Goal: Task Accomplishment & Management: Manage account settings

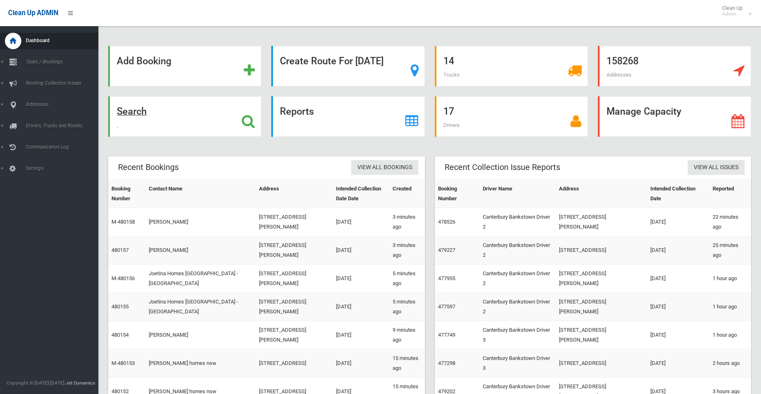
click at [125, 113] on strong "Search" at bounding box center [132, 111] width 30 height 11
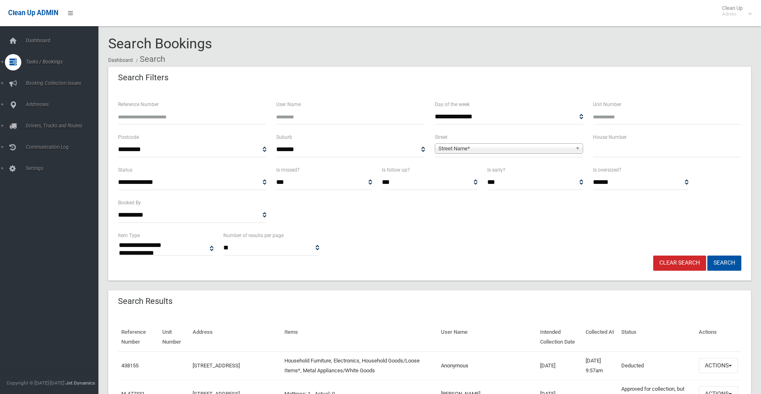
select select
click at [646, 154] on input "text" at bounding box center [667, 149] width 148 height 15
type input "**"
click at [516, 147] on span "Street Name*" at bounding box center [506, 149] width 134 height 10
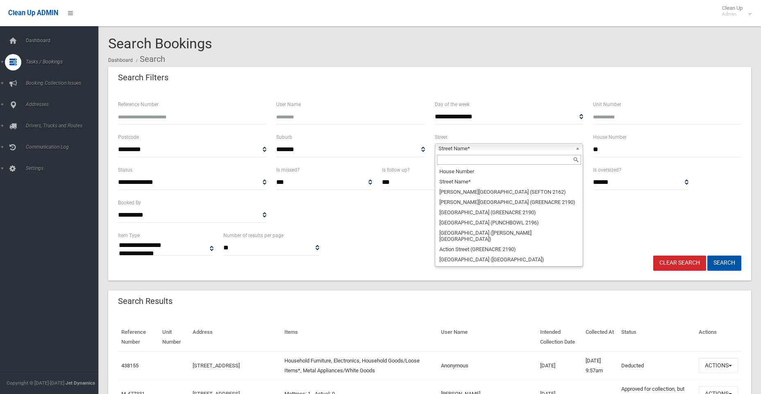
click at [454, 159] on input "text" at bounding box center [509, 160] width 144 height 10
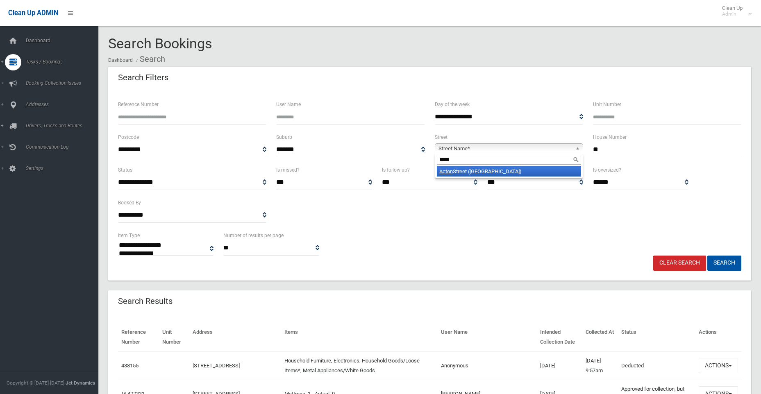
type input "*****"
click at [464, 172] on li "Acton Street (HURLSTONE PARK 2193)" at bounding box center [509, 171] width 144 height 10
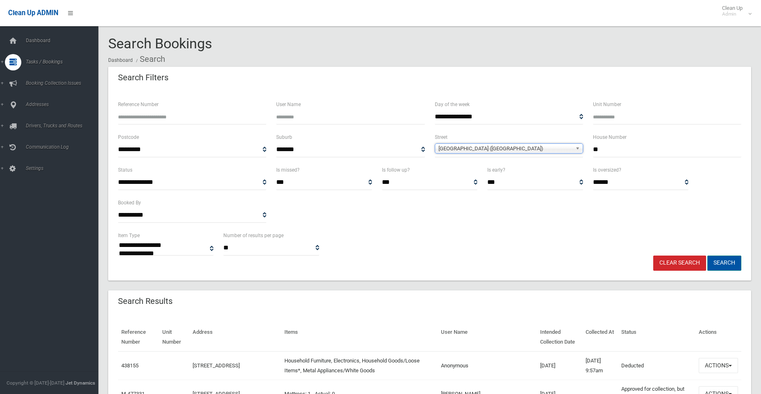
click at [714, 256] on button "Search" at bounding box center [724, 263] width 34 height 15
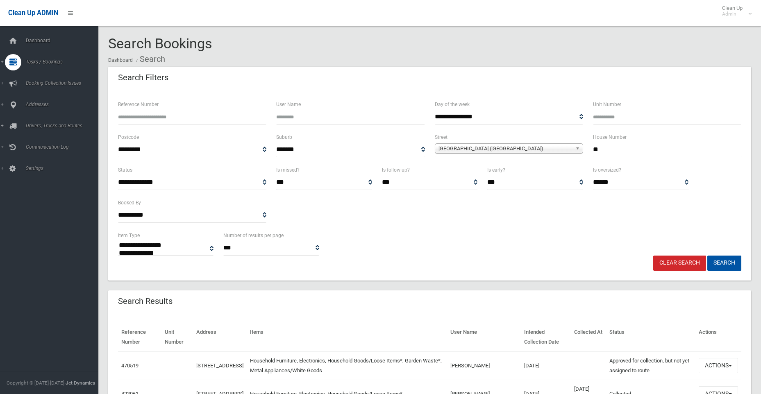
select select
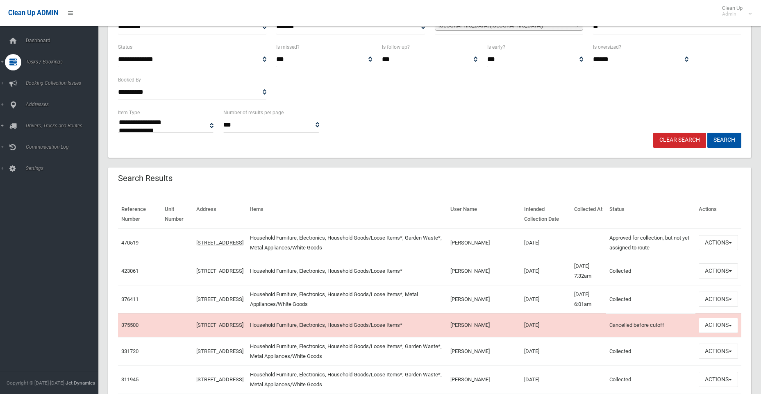
scroll to position [123, 0]
click at [571, 246] on td at bounding box center [589, 243] width 36 height 29
click at [710, 243] on button "Actions" at bounding box center [718, 242] width 39 height 15
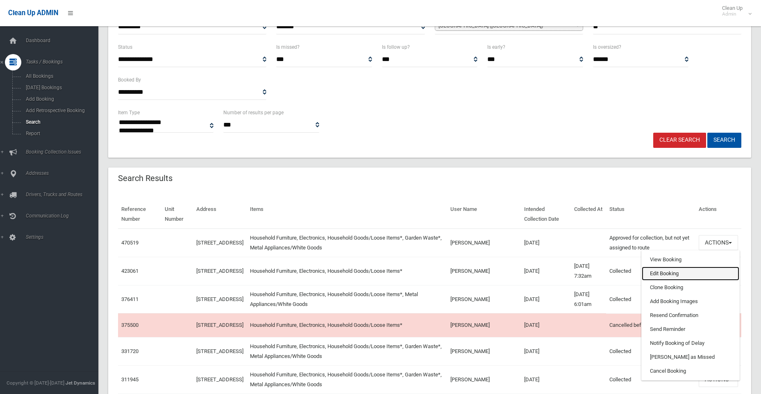
click at [666, 274] on link "Edit Booking" at bounding box center [691, 274] width 98 height 14
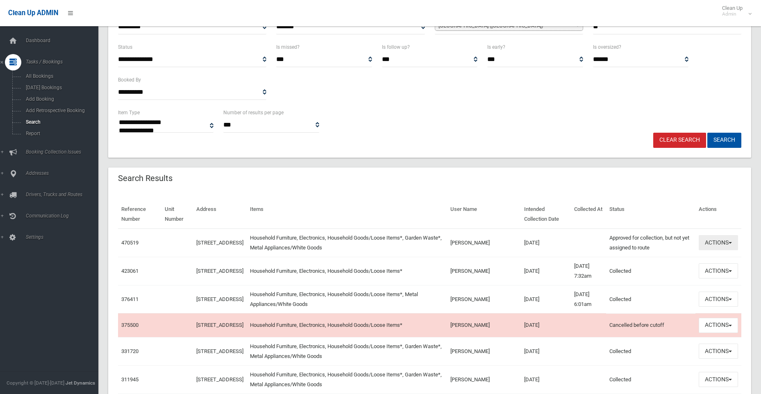
click at [715, 243] on button "Actions" at bounding box center [718, 242] width 39 height 15
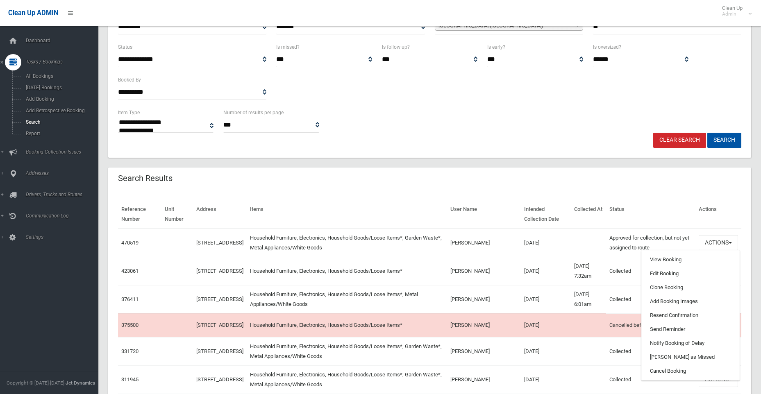
click at [521, 241] on td "22/08/2025" at bounding box center [546, 243] width 50 height 29
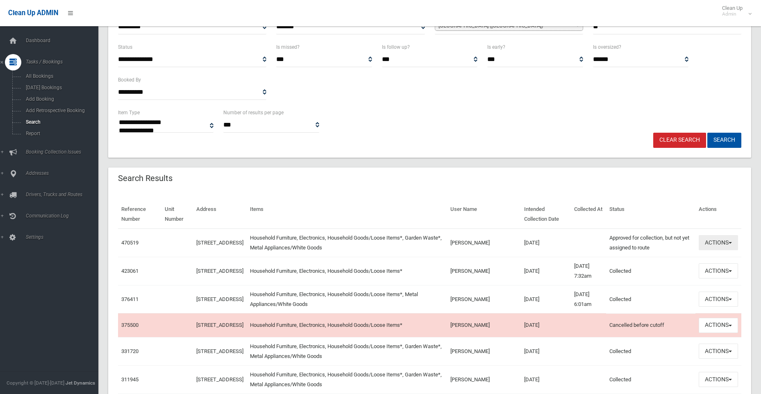
click at [720, 238] on button "Actions" at bounding box center [718, 242] width 39 height 15
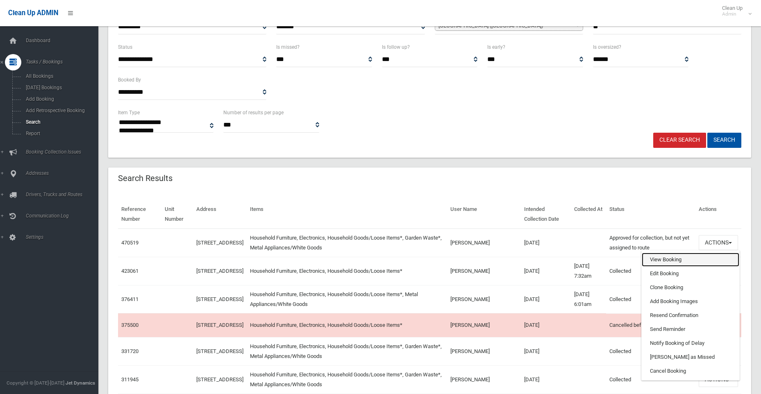
click at [663, 260] on link "View Booking" at bounding box center [691, 260] width 98 height 14
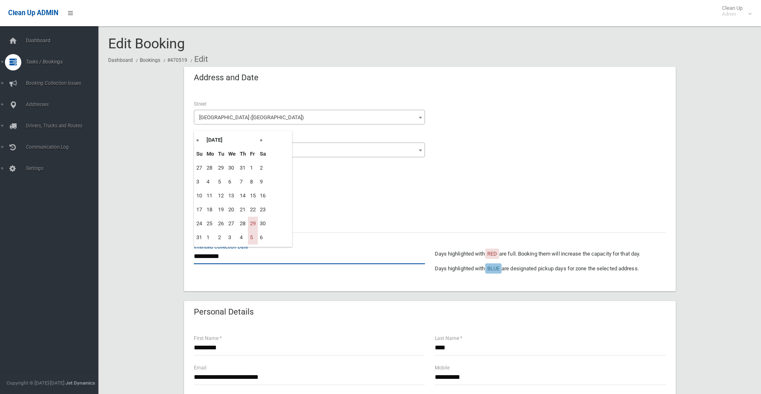
click at [206, 258] on input "**********" at bounding box center [309, 256] width 231 height 15
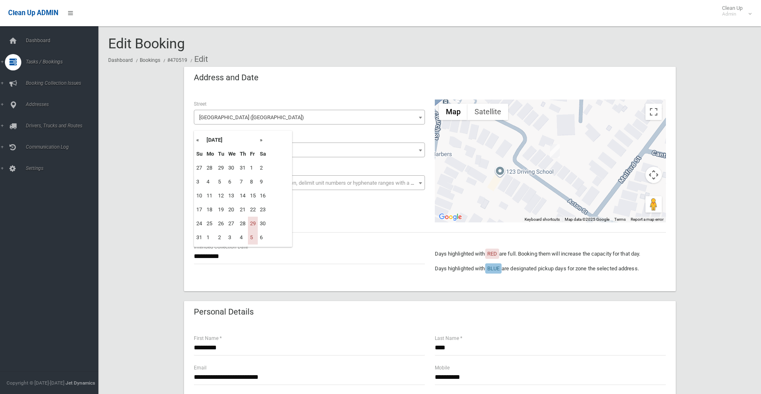
click at [261, 138] on th "»" at bounding box center [263, 140] width 10 height 14
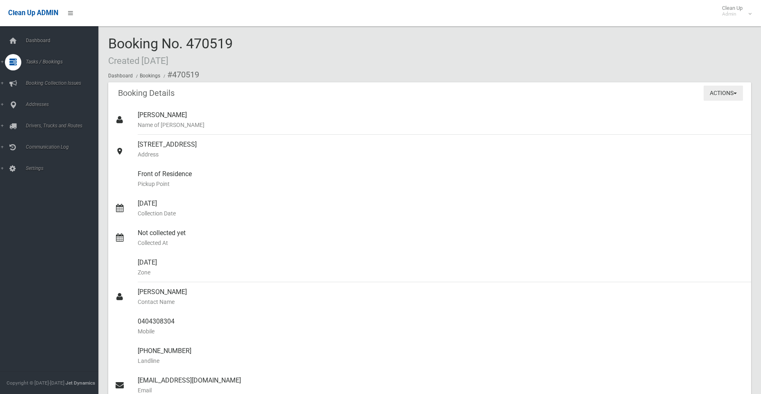
click at [723, 93] on button "Actions" at bounding box center [723, 93] width 39 height 15
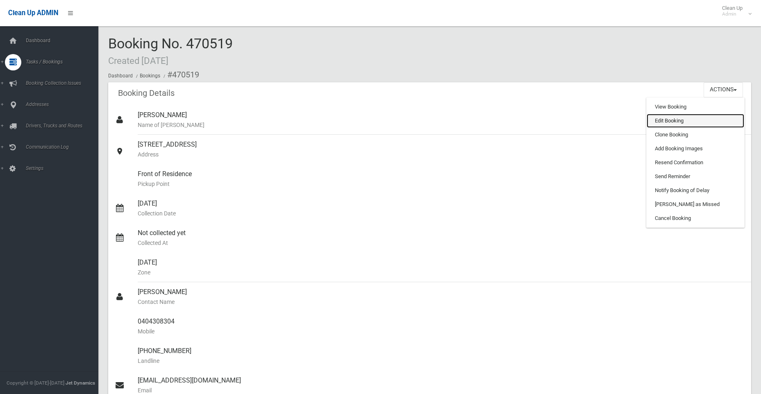
click at [663, 118] on link "Edit Booking" at bounding box center [696, 121] width 98 height 14
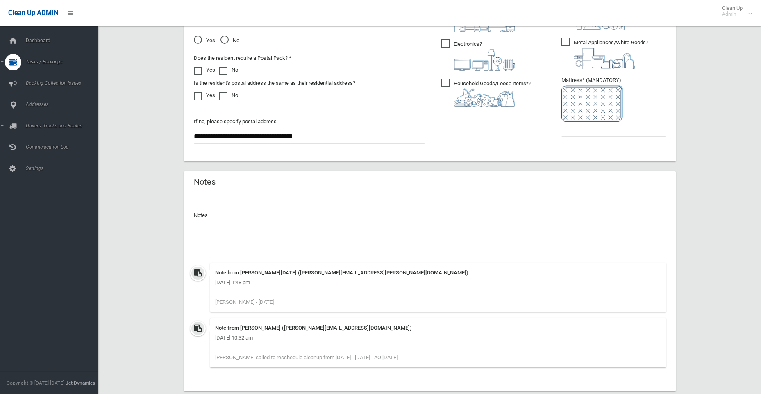
scroll to position [543, 0]
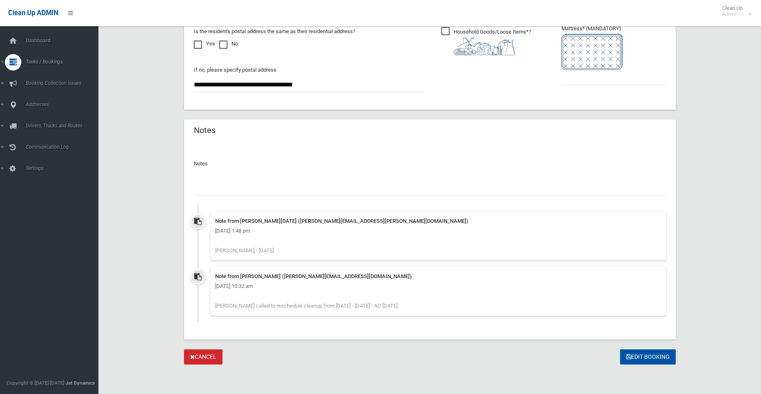
click at [230, 190] on input "text" at bounding box center [430, 187] width 472 height 15
drag, startPoint x: 409, startPoint y: 188, endPoint x: 421, endPoint y: 186, distance: 12.1
click at [421, 186] on input "**********" at bounding box center [430, 187] width 472 height 15
click at [464, 188] on input "**********" at bounding box center [430, 187] width 472 height 15
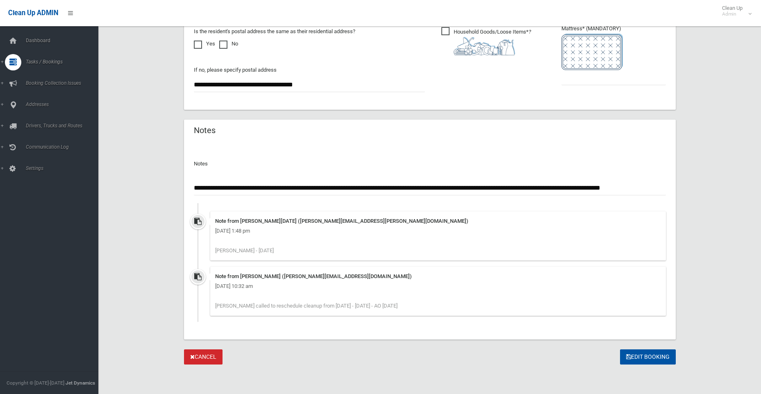
scroll to position [0, 2]
type input "**********"
click at [643, 357] on button "Edit Booking" at bounding box center [648, 357] width 56 height 15
type input "*"
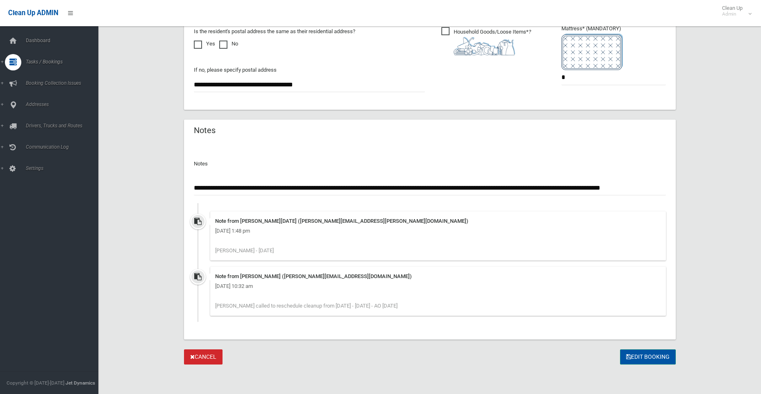
click at [655, 359] on button "Edit Booking" at bounding box center [648, 357] width 56 height 15
